Goal: Task Accomplishment & Management: Manage account settings

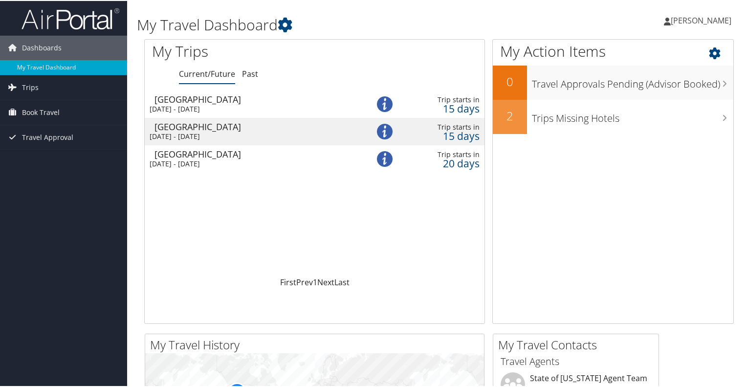
click at [716, 48] on icon at bounding box center [723, 50] width 29 height 17
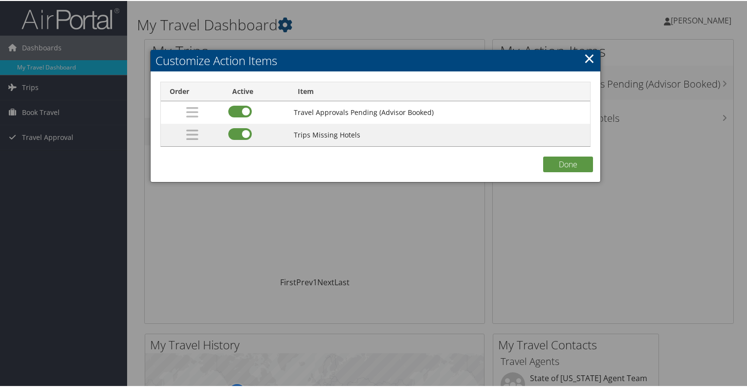
click at [589, 58] on link "×" at bounding box center [589, 57] width 11 height 20
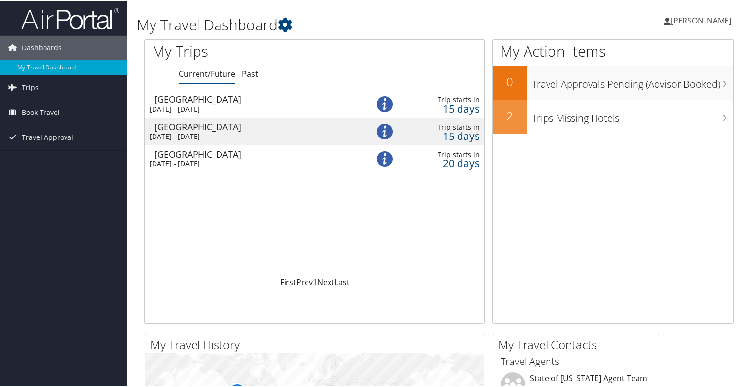
click at [690, 20] on span "[PERSON_NAME]" at bounding box center [701, 19] width 61 height 11
click at [645, 85] on link "View Travel Profile" at bounding box center [675, 87] width 109 height 17
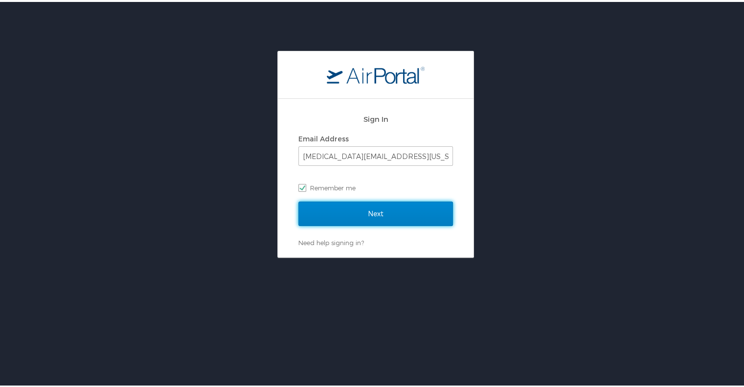
click at [338, 215] on input "Next" at bounding box center [375, 212] width 155 height 24
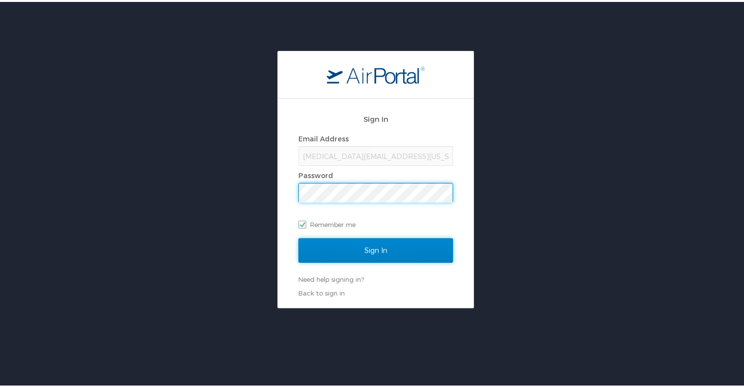
click at [345, 249] on input "Sign In" at bounding box center [375, 248] width 155 height 24
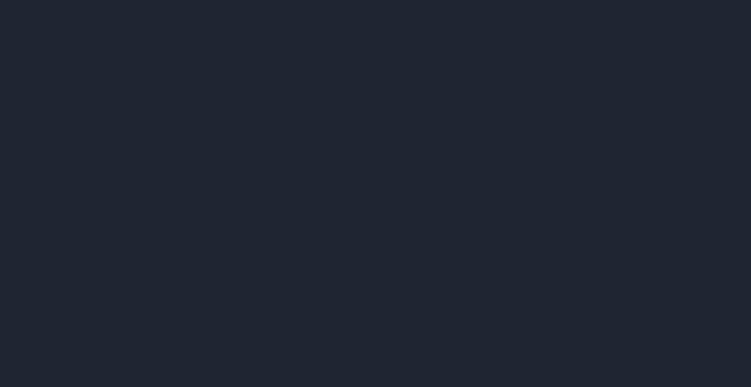
select select "US"
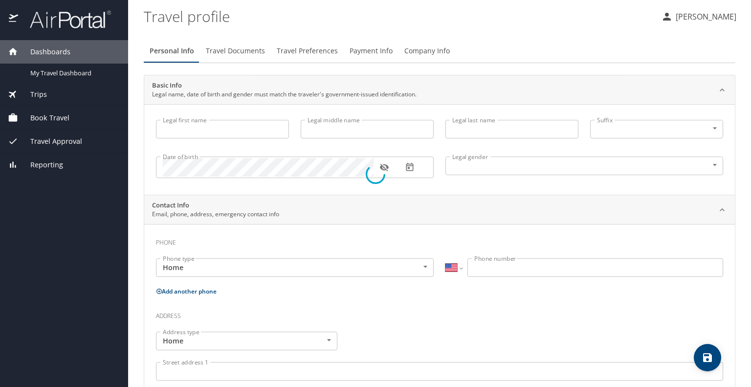
type input "James"
type input "Brandon"
type input "Abril"
type input "Male"
type input "Elise"
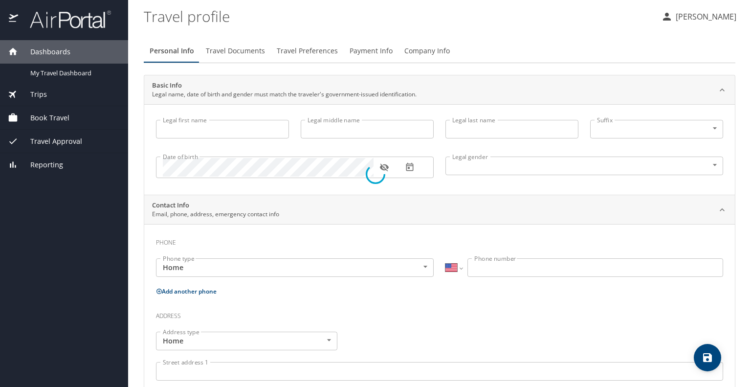
type input "Abril"
type input "(626) 234-5371"
type input "elise.abril@gmail.com"
select select "US"
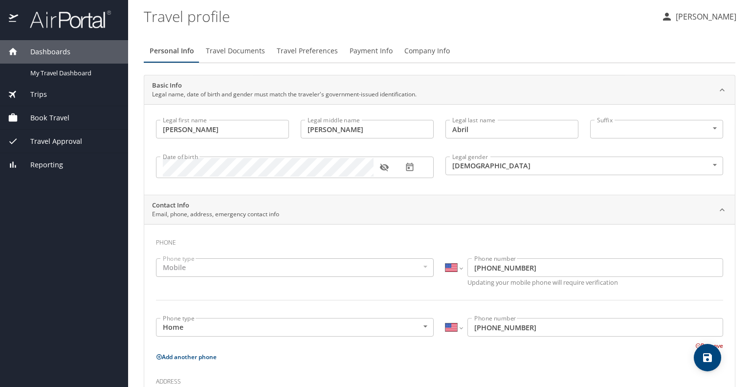
click at [231, 56] on span "Travel Documents" at bounding box center [235, 51] width 59 height 12
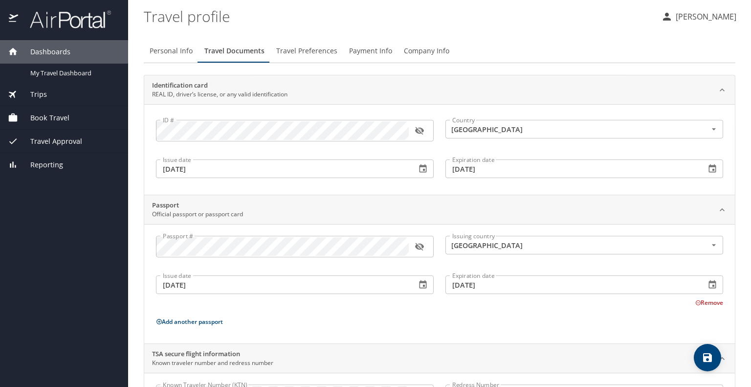
click at [422, 134] on icon "button" at bounding box center [419, 131] width 9 height 8
click at [326, 49] on span "Travel Preferences" at bounding box center [306, 51] width 61 height 12
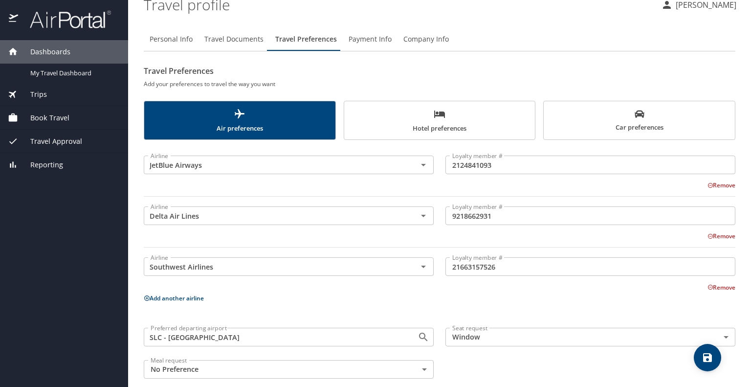
scroll to position [24, 0]
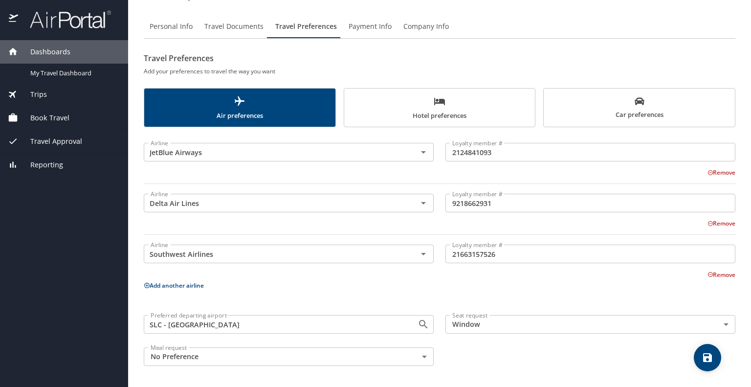
click at [186, 285] on button "Add another airline" at bounding box center [174, 285] width 60 height 8
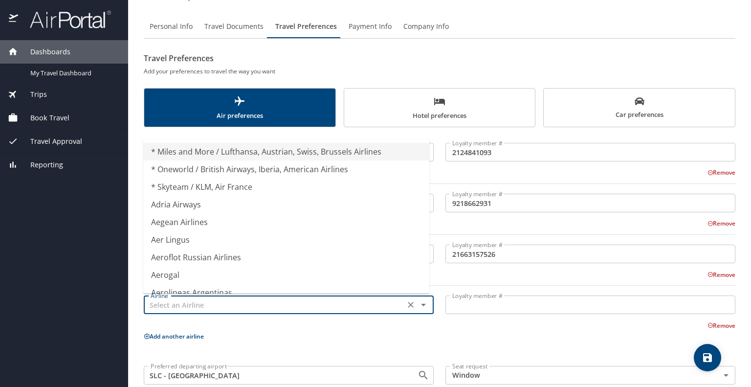
click at [192, 307] on input "text" at bounding box center [274, 304] width 255 height 13
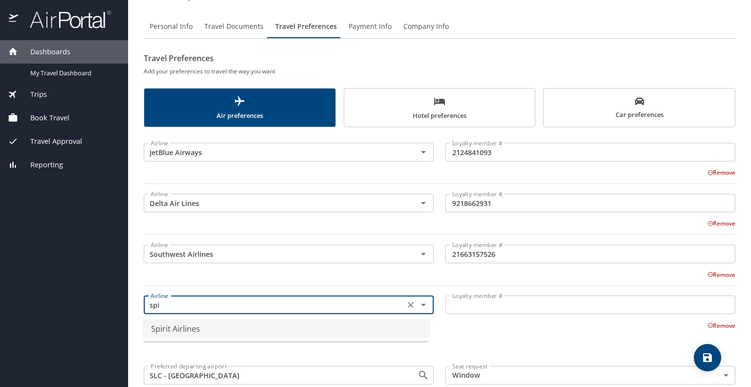
click at [191, 327] on li "Spirit Airlines" at bounding box center [286, 329] width 286 height 18
type input "Spirit Airlines"
click at [450, 307] on input "Loyalty member #" at bounding box center [591, 304] width 290 height 19
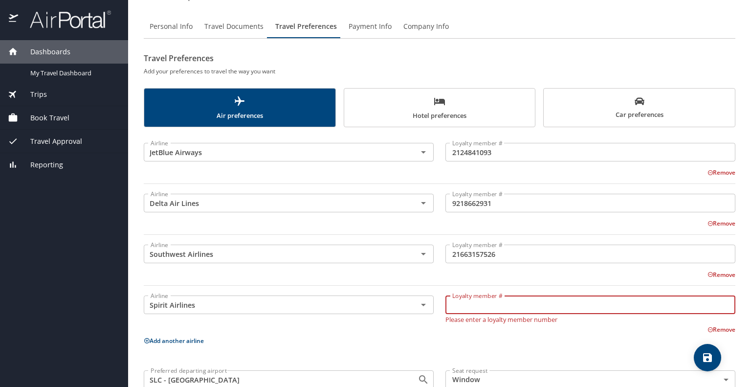
type input "s"
type input "1028478505"
click at [328, 346] on div "Airline JetBlue Airways Airline Loyalty member # 2124841093 Loyalty member # Re…" at bounding box center [440, 280] width 592 height 294
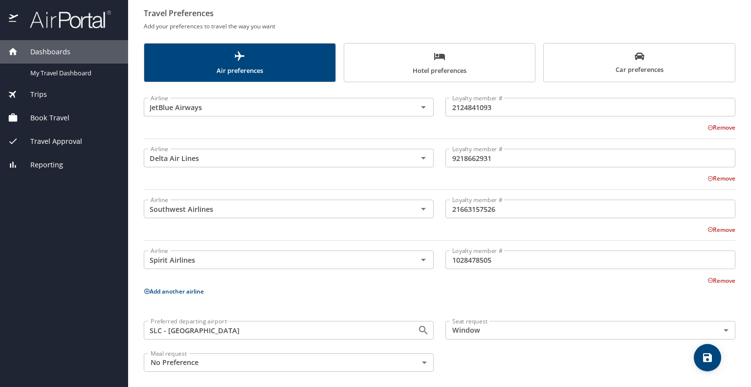
scroll to position [75, 0]
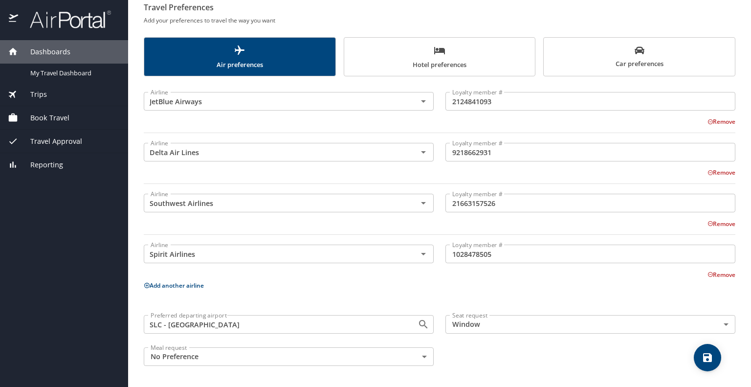
click at [182, 285] on button "Add another airline" at bounding box center [174, 285] width 60 height 8
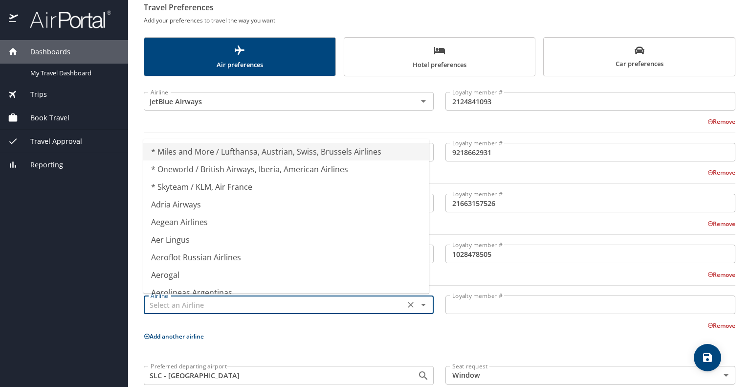
click at [181, 301] on input "text" at bounding box center [274, 304] width 255 height 13
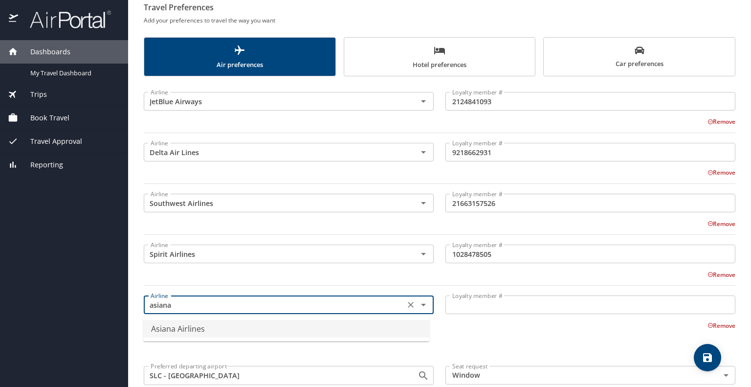
click at [184, 335] on li "Asiana Airlines" at bounding box center [286, 329] width 286 height 18
type input "Asiana Airlines"
click at [478, 304] on input "Loyalty member #" at bounding box center [591, 304] width 290 height 19
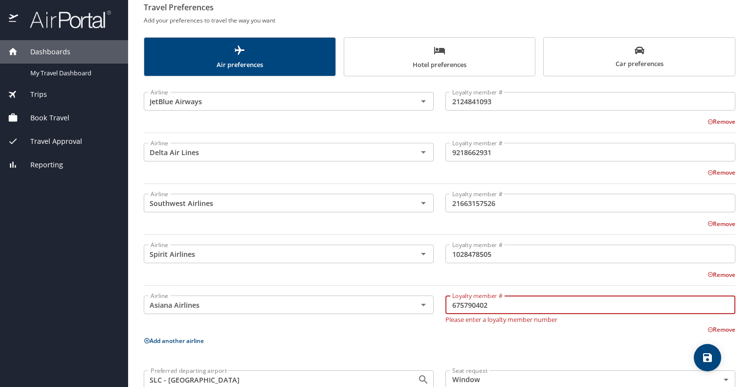
type input "675790402"
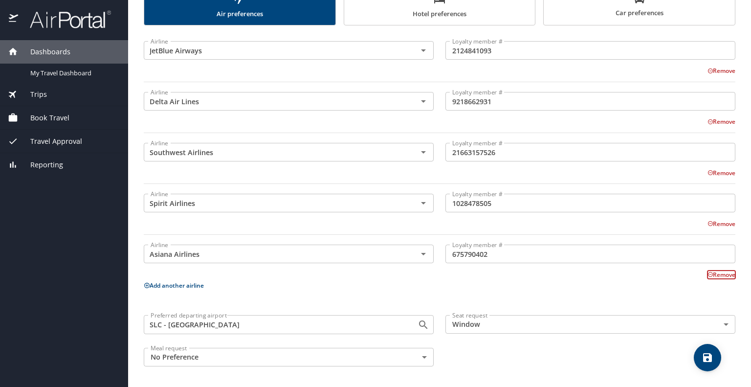
scroll to position [126, 0]
click at [708, 361] on icon "save" at bounding box center [707, 357] width 9 height 9
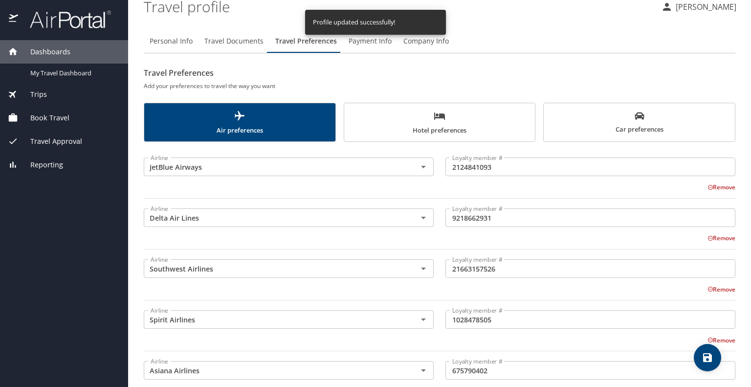
scroll to position [0, 0]
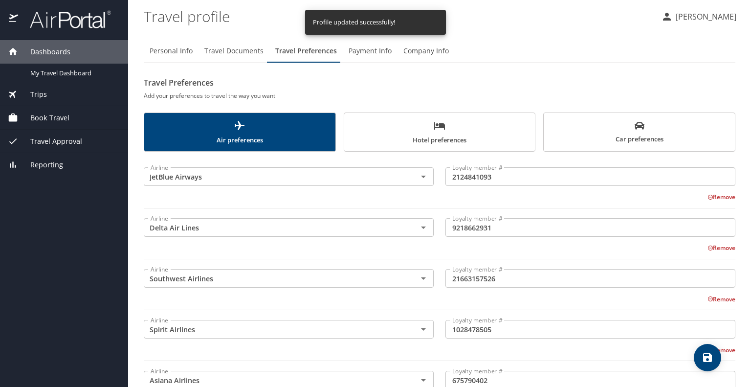
click at [442, 122] on icon "scrollable force tabs example" at bounding box center [440, 126] width 12 height 12
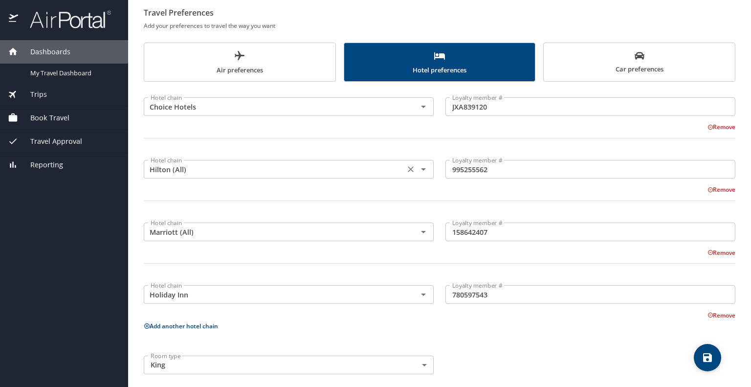
scroll to position [78, 0]
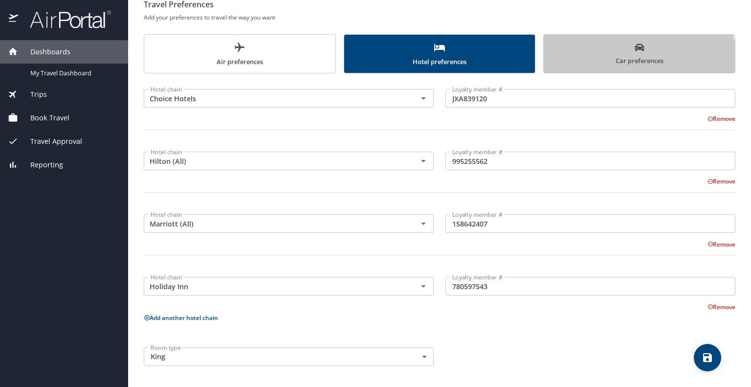
click at [573, 70] on button "Car preferences" at bounding box center [639, 53] width 192 height 39
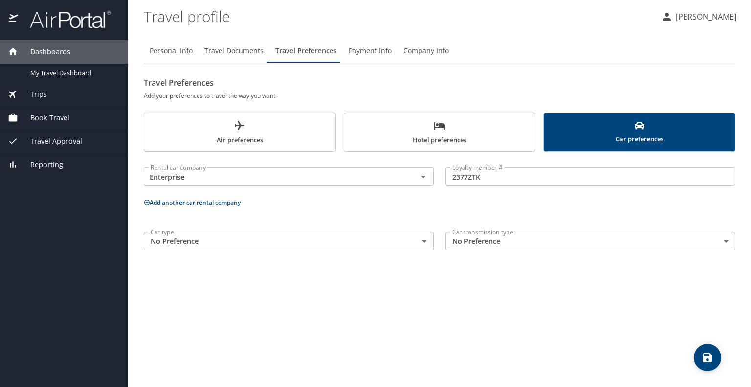
click at [437, 127] on icon "scrollable force tabs example" at bounding box center [439, 125] width 11 height 7
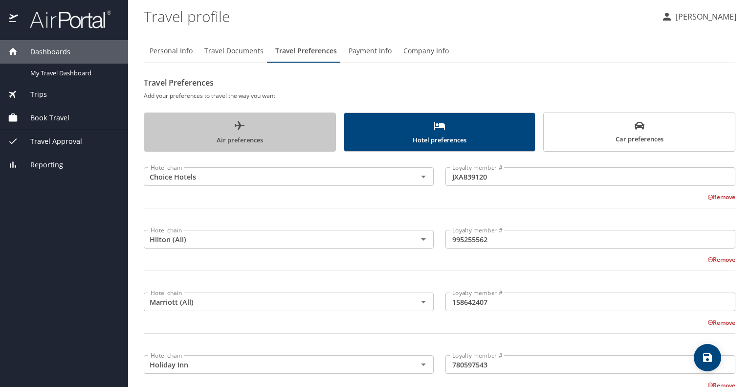
click at [288, 129] on span "Air preferences" at bounding box center [239, 133] width 179 height 26
